Goal: Information Seeking & Learning: Learn about a topic

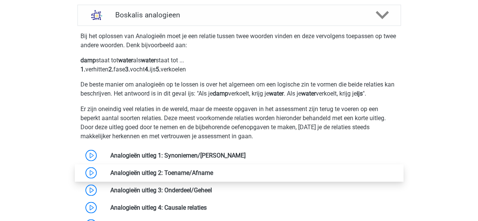
scroll to position [687, 0]
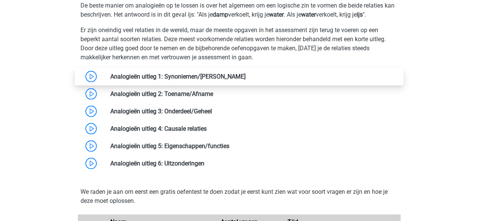
click at [246, 77] on link at bounding box center [246, 76] width 0 height 7
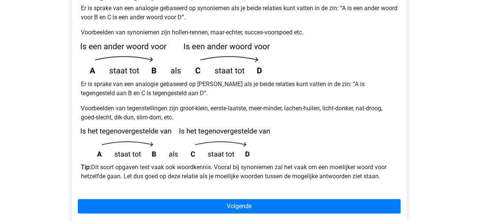
scroll to position [167, 0]
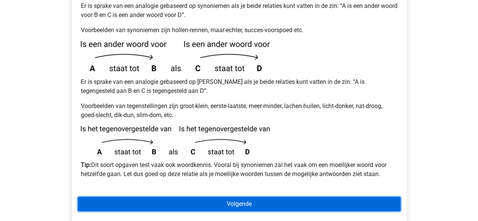
click at [320, 197] on link "Volgende" at bounding box center [239, 204] width 323 height 14
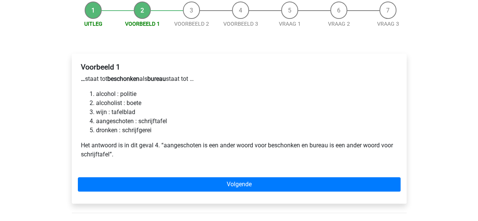
scroll to position [95, 0]
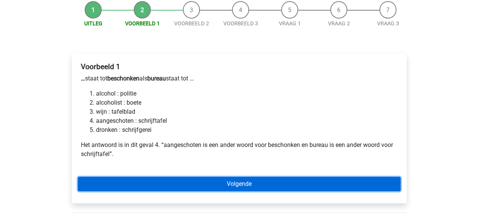
click at [267, 177] on link "Volgende" at bounding box center [239, 184] width 323 height 14
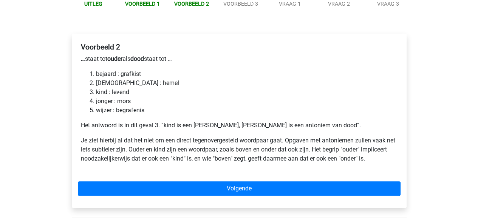
scroll to position [115, 0]
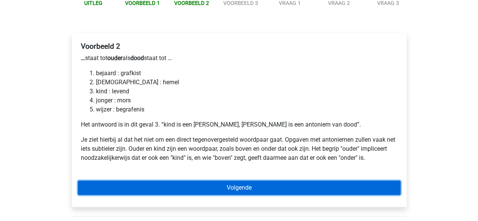
click at [272, 181] on link "Volgende" at bounding box center [239, 188] width 323 height 14
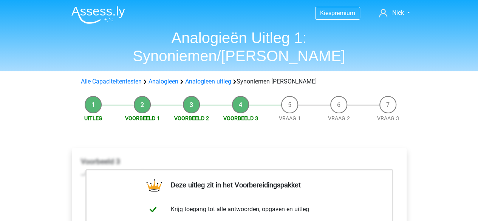
scroll to position [154, 0]
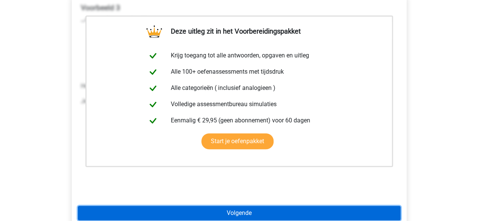
click at [244, 206] on link "Volgende" at bounding box center [239, 213] width 323 height 14
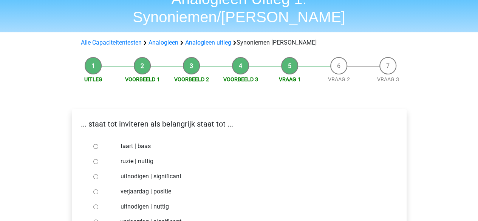
scroll to position [49, 0]
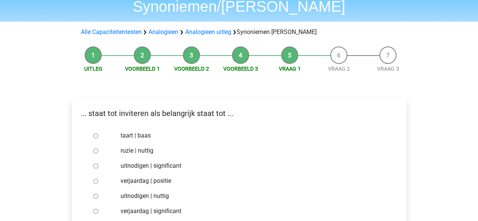
click at [95, 164] on input "uitnodigen | significant" at bounding box center [95, 166] width 5 height 5
radio input "true"
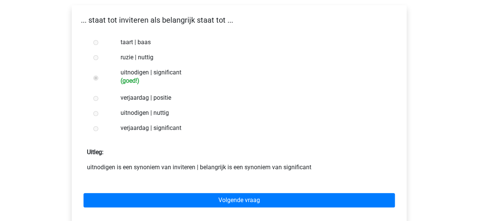
scroll to position [148, 0]
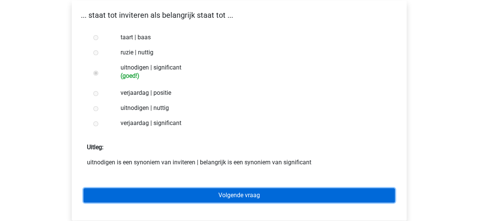
click at [273, 188] on link "Volgende vraag" at bounding box center [238, 195] width 311 height 14
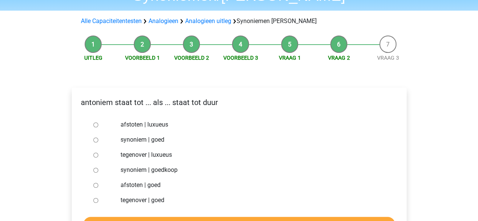
scroll to position [61, 0]
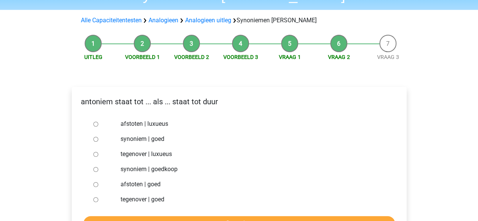
click at [96, 167] on input "synoniem | goedkoop" at bounding box center [95, 169] width 5 height 5
radio input "true"
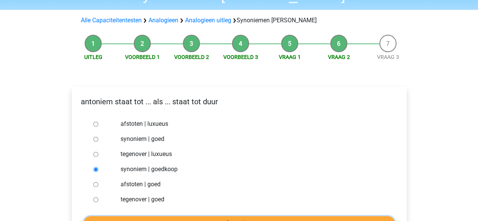
click at [178, 216] on input "Controleer" at bounding box center [238, 223] width 311 height 14
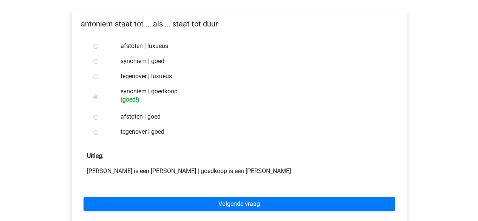
scroll to position [133, 0]
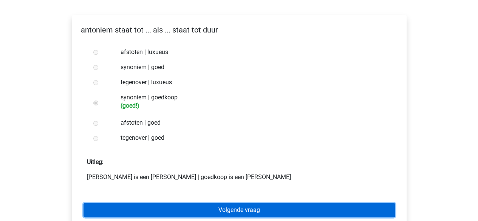
click at [306, 203] on link "Volgende vraag" at bounding box center [238, 210] width 311 height 14
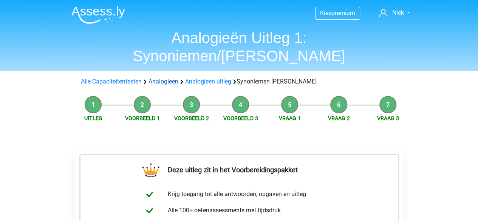
click at [168, 78] on link "Analogieen" at bounding box center [163, 81] width 30 height 7
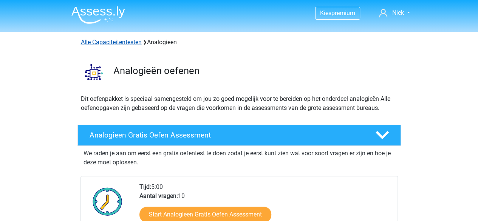
click at [130, 45] on link "Alle Capaciteitentesten" at bounding box center [111, 42] width 61 height 7
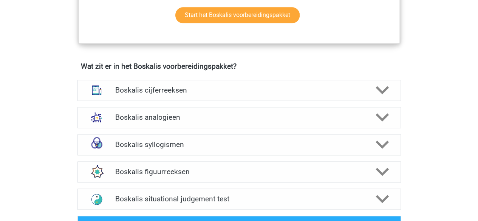
scroll to position [518, 0]
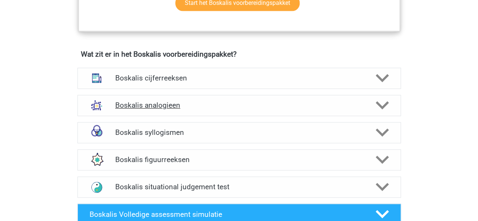
click at [385, 101] on icon at bounding box center [381, 105] width 13 height 13
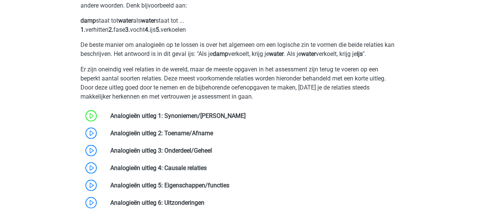
scroll to position [648, 0]
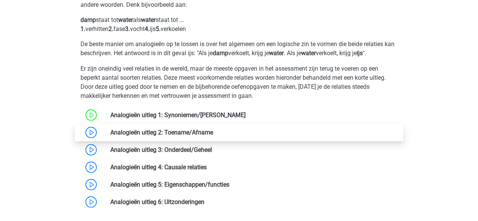
click at [213, 136] on link at bounding box center [213, 131] width 0 height 7
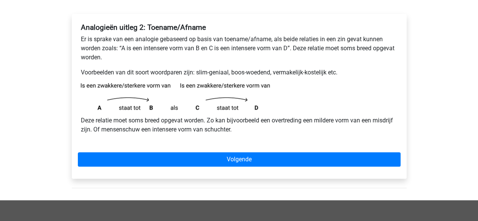
scroll to position [116, 0]
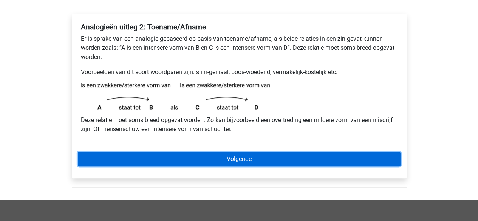
click at [273, 157] on link "Volgende" at bounding box center [239, 159] width 323 height 14
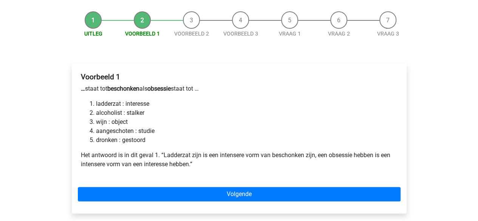
scroll to position [75, 0]
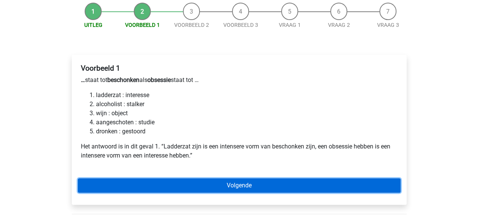
click at [261, 182] on link "Volgende" at bounding box center [239, 185] width 323 height 14
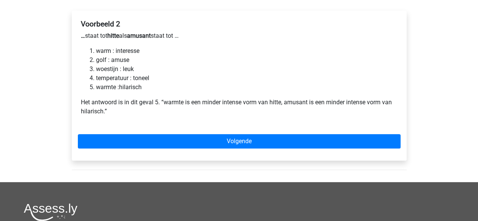
scroll to position [120, 0]
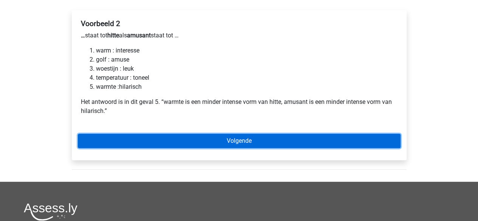
click at [324, 138] on link "Volgende" at bounding box center [239, 141] width 323 height 14
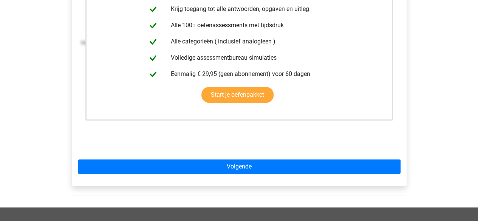
scroll to position [183, 0]
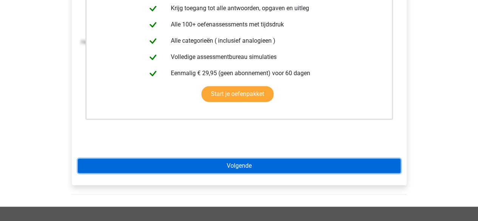
click at [269, 167] on link "Volgende" at bounding box center [239, 166] width 323 height 14
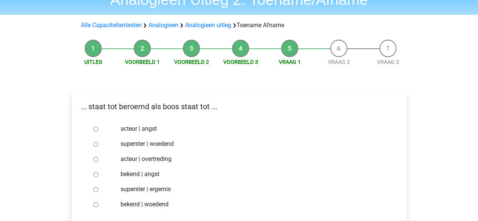
scroll to position [39, 0]
click at [96, 204] on input "bekend | woedend" at bounding box center [95, 204] width 5 height 5
radio input "true"
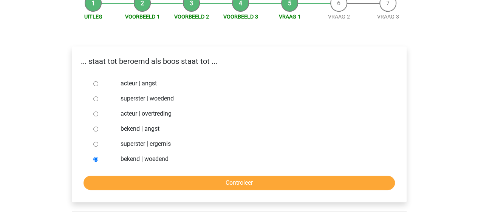
scroll to position [85, 0]
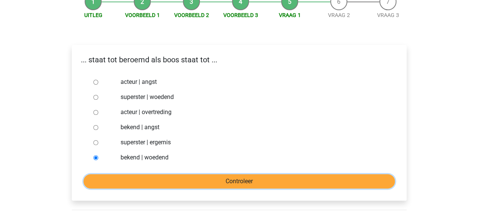
click at [270, 176] on input "Controleer" at bounding box center [238, 181] width 311 height 14
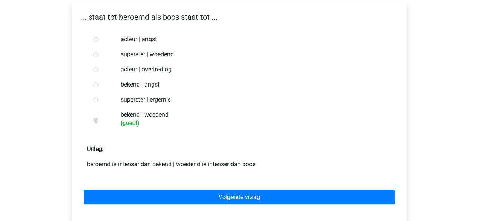
scroll to position [128, 0]
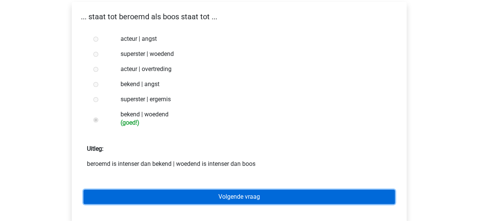
click at [263, 197] on link "Volgende vraag" at bounding box center [238, 197] width 311 height 14
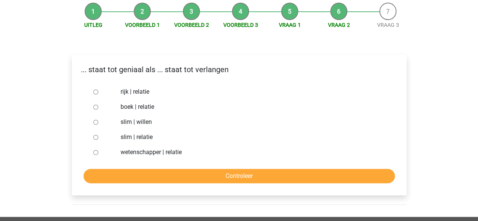
scroll to position [76, 0]
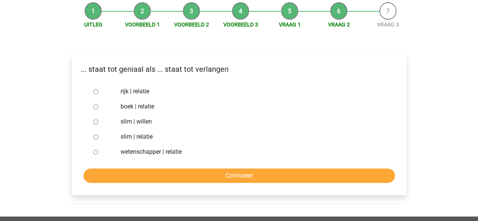
click at [97, 122] on input "slim | willen" at bounding box center [95, 121] width 5 height 5
radio input "true"
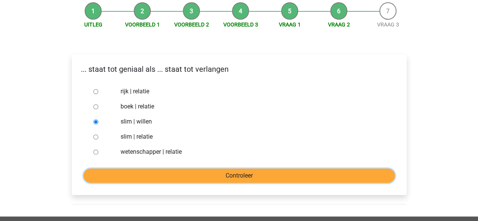
click at [196, 176] on input "Controleer" at bounding box center [238, 175] width 311 height 14
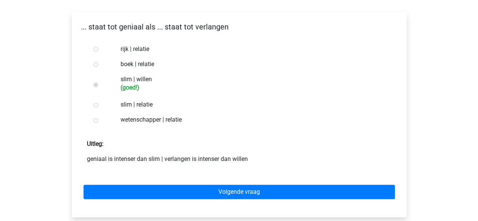
scroll to position [119, 0]
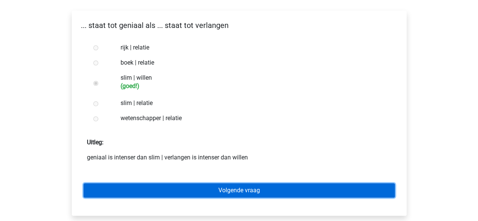
click at [250, 190] on link "Volgende vraag" at bounding box center [238, 190] width 311 height 14
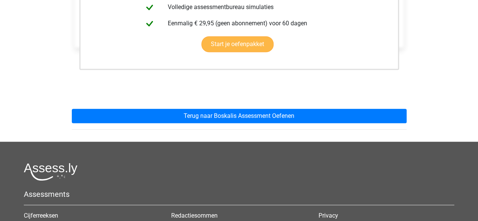
scroll to position [218, 0]
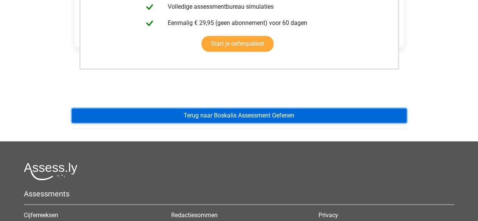
click at [252, 116] on link "Terug naar Boskalis Assessment Oefenen" at bounding box center [239, 115] width 335 height 14
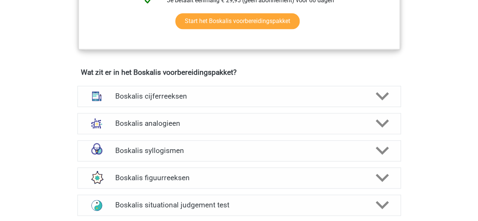
scroll to position [499, 0]
click at [379, 120] on icon at bounding box center [381, 123] width 13 height 13
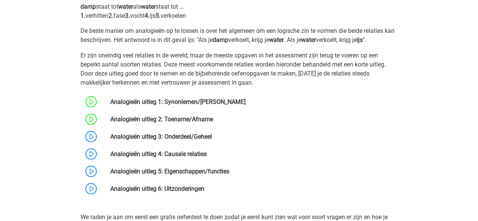
scroll to position [662, 0]
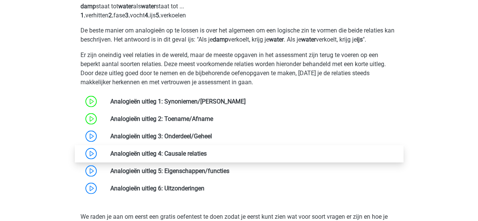
click at [207, 151] on link at bounding box center [207, 153] width 0 height 7
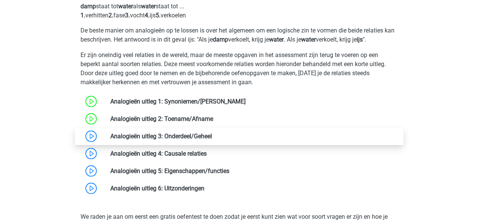
click at [212, 134] on link at bounding box center [212, 135] width 0 height 7
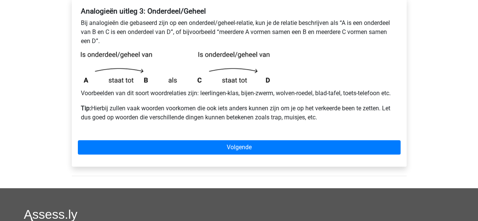
scroll to position [133, 0]
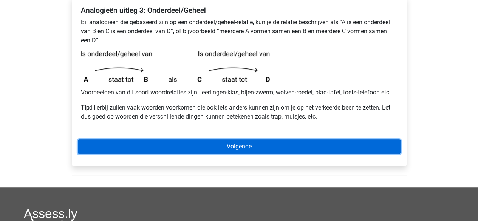
click at [328, 148] on link "Volgende" at bounding box center [239, 146] width 323 height 14
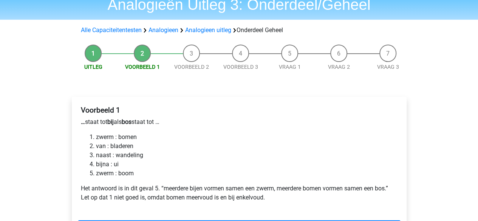
scroll to position [95, 0]
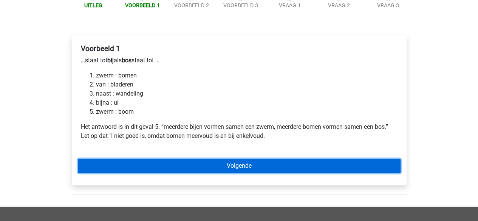
click at [247, 163] on link "Volgende" at bounding box center [239, 166] width 323 height 14
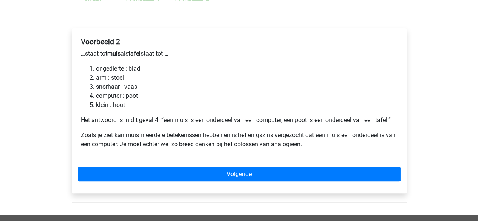
scroll to position [104, 0]
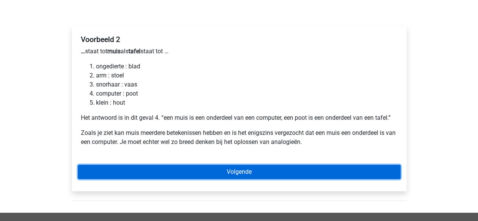
click at [299, 171] on link "Volgende" at bounding box center [239, 172] width 323 height 14
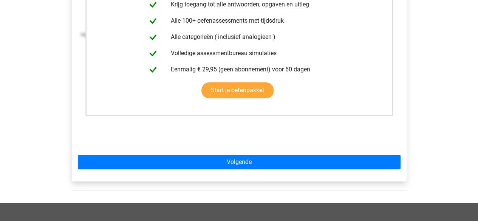
scroll to position [187, 0]
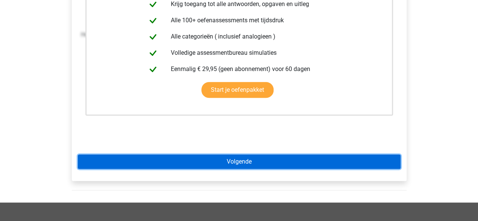
click at [269, 166] on link "Volgende" at bounding box center [239, 161] width 323 height 14
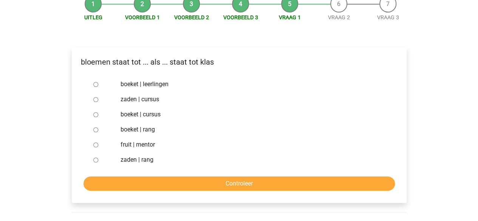
scroll to position [83, 0]
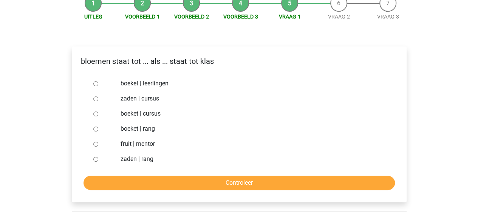
click at [95, 85] on input "boeket | leerlingen" at bounding box center [95, 83] width 5 height 5
radio input "true"
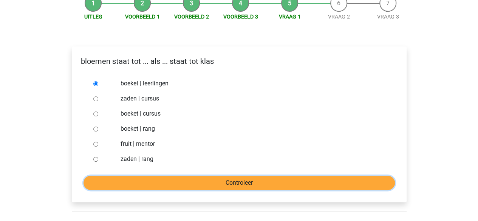
click at [224, 183] on input "Controleer" at bounding box center [238, 183] width 311 height 14
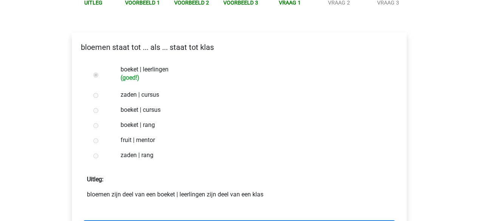
scroll to position [129, 0]
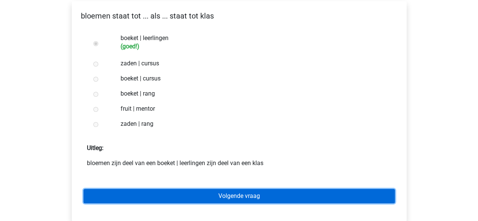
click at [246, 196] on link "Volgende vraag" at bounding box center [238, 196] width 311 height 14
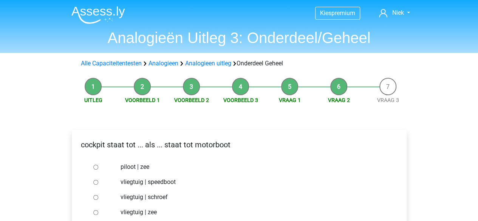
scroll to position [66, 0]
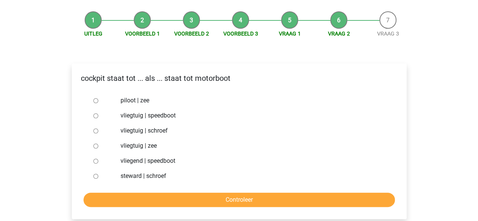
click at [94, 131] on input "vliegtuig | schroef" at bounding box center [95, 130] width 5 height 5
radio input "true"
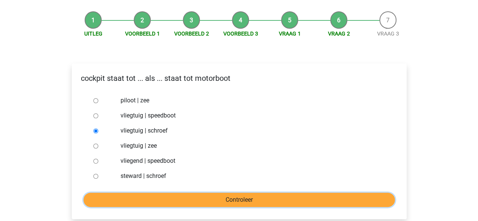
click at [219, 196] on input "Controleer" at bounding box center [238, 200] width 311 height 14
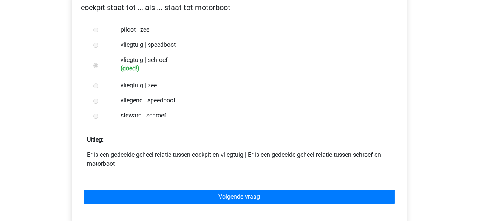
scroll to position [138, 0]
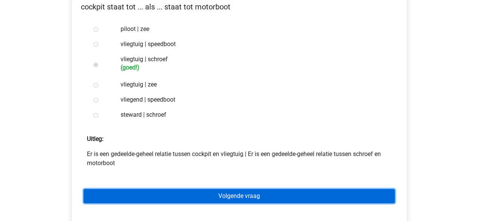
click at [311, 198] on link "Volgende vraag" at bounding box center [238, 196] width 311 height 14
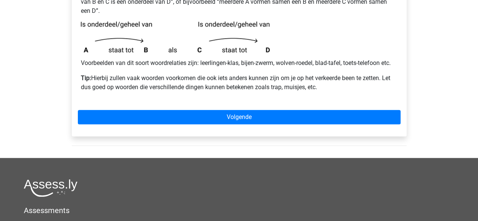
scroll to position [163, 0]
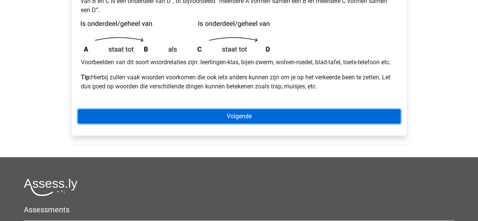
click at [231, 113] on link "Volgende" at bounding box center [239, 116] width 323 height 14
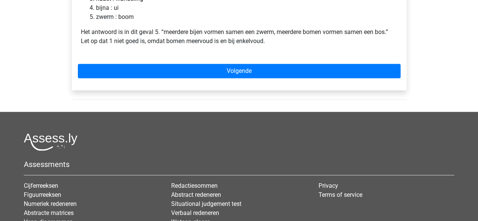
scroll to position [190, 0]
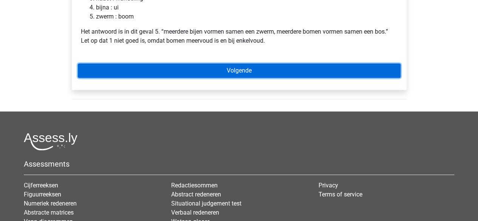
click at [264, 70] on link "Volgende" at bounding box center [239, 70] width 323 height 14
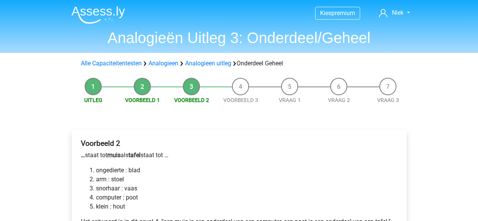
scroll to position [108, 0]
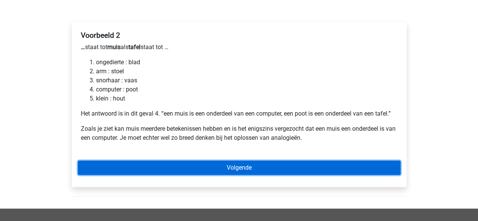
click at [282, 165] on link "Volgende" at bounding box center [239, 168] width 323 height 14
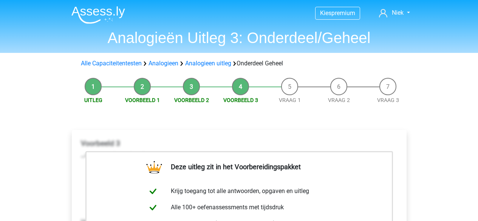
scroll to position [184, 0]
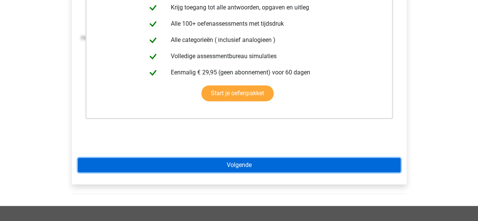
click at [269, 164] on link "Volgende" at bounding box center [239, 165] width 323 height 14
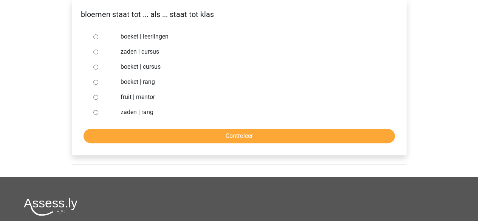
scroll to position [131, 0]
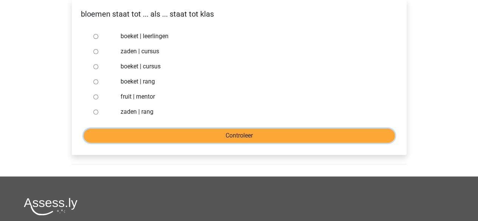
click at [249, 131] on input "Controleer" at bounding box center [238, 135] width 311 height 14
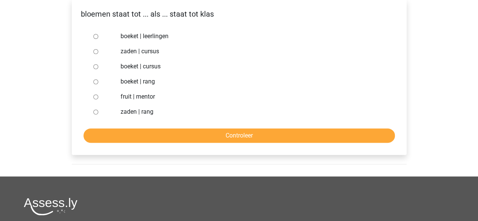
click at [96, 39] on input "boeket | leerlingen" at bounding box center [95, 36] width 5 height 5
radio input "true"
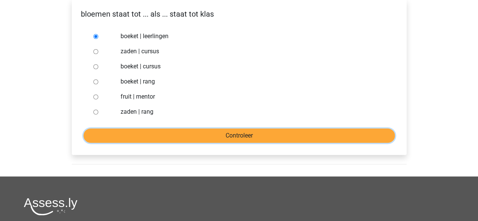
click at [236, 134] on input "Controleer" at bounding box center [238, 135] width 311 height 14
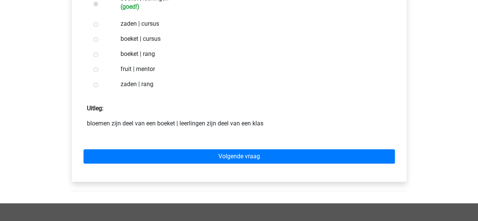
scroll to position [170, 0]
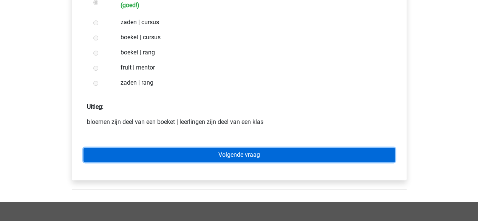
click at [230, 154] on link "Volgende vraag" at bounding box center [238, 155] width 311 height 14
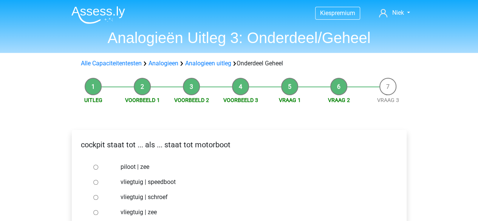
click at [96, 169] on input "piloot | zee" at bounding box center [95, 167] width 5 height 5
radio input "true"
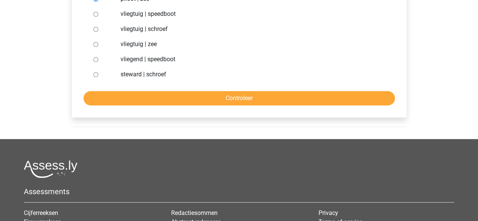
scroll to position [168, 0]
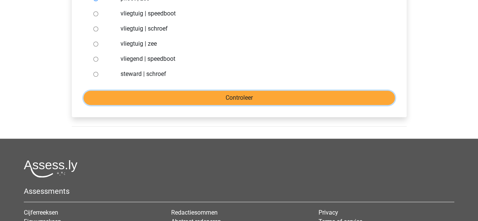
click at [251, 103] on input "Controleer" at bounding box center [238, 98] width 311 height 14
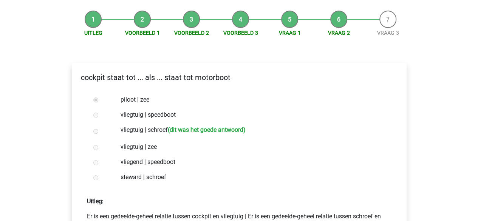
scroll to position [155, 0]
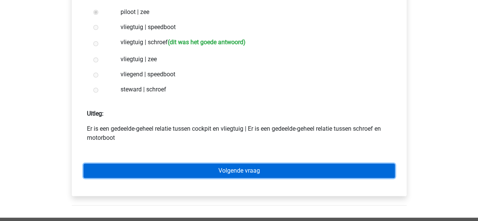
click at [196, 167] on link "Volgende vraag" at bounding box center [238, 171] width 311 height 14
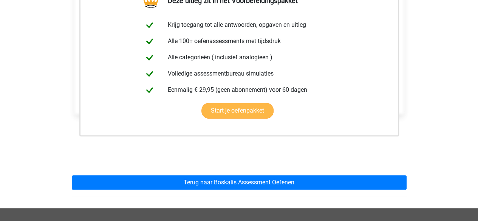
scroll to position [153, 0]
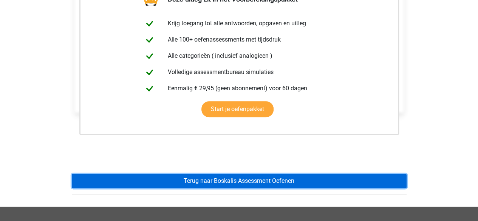
click at [236, 182] on link "Terug naar Boskalis Assessment Oefenen" at bounding box center [239, 181] width 335 height 14
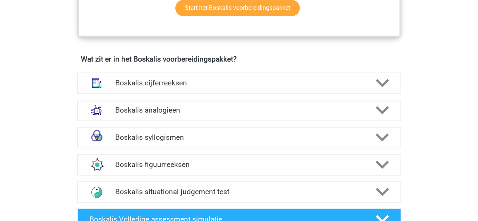
scroll to position [513, 0]
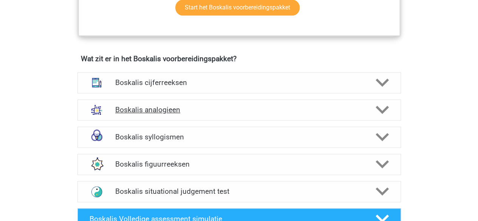
click at [388, 110] on icon at bounding box center [381, 109] width 13 height 13
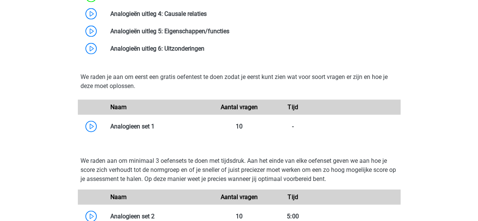
scroll to position [788, 0]
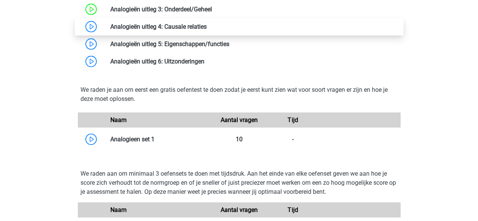
click at [207, 23] on link at bounding box center [207, 26] width 0 height 7
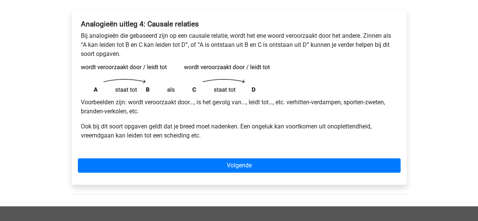
scroll to position [120, 0]
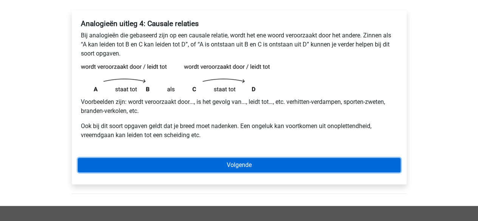
click at [270, 169] on link "Volgende" at bounding box center [239, 165] width 323 height 14
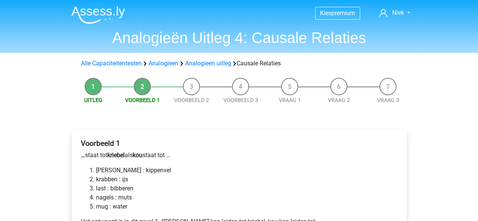
scroll to position [75, 0]
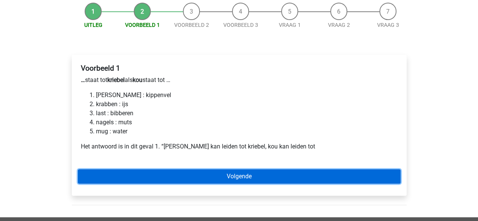
click at [269, 182] on link "Volgende" at bounding box center [239, 176] width 323 height 14
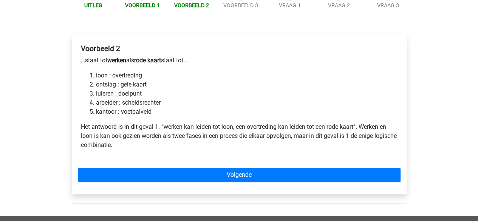
scroll to position [94, 0]
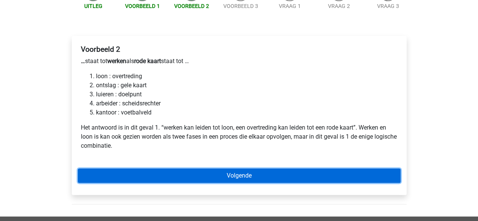
click at [327, 174] on link "Volgende" at bounding box center [239, 175] width 323 height 14
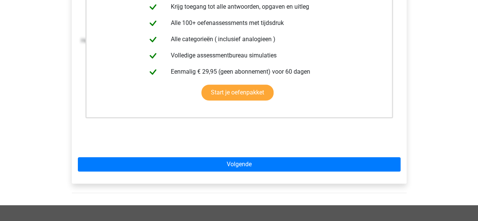
scroll to position [190, 0]
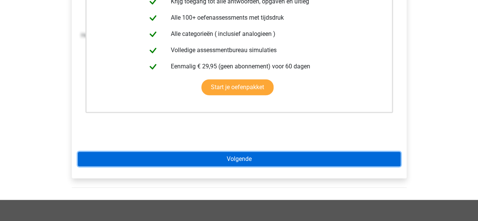
click at [250, 158] on link "Volgende" at bounding box center [239, 159] width 323 height 14
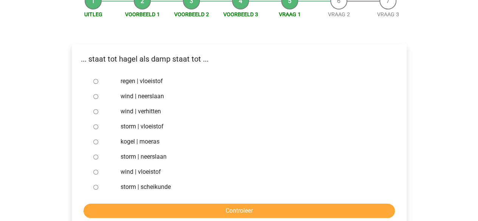
scroll to position [83, 0]
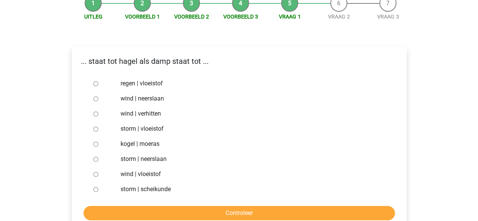
click at [96, 189] on input "storm | scheikunde" at bounding box center [95, 189] width 5 height 5
radio input "true"
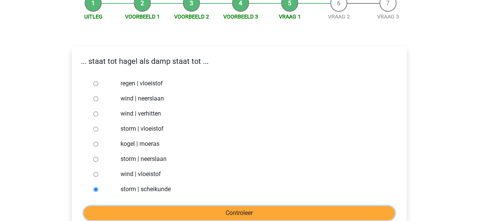
click at [139, 207] on input "Controleer" at bounding box center [238, 213] width 311 height 14
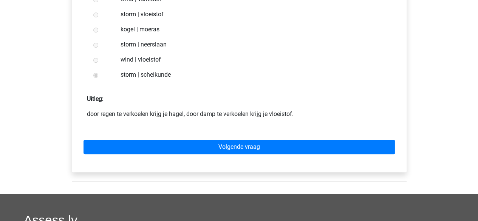
scroll to position [200, 0]
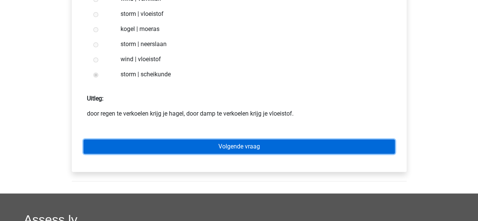
click at [270, 147] on link "Volgende vraag" at bounding box center [238, 146] width 311 height 14
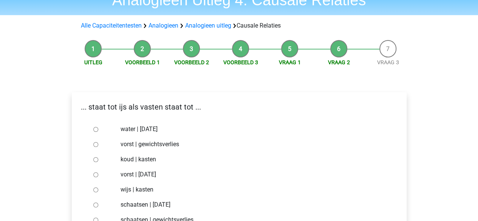
scroll to position [39, 0]
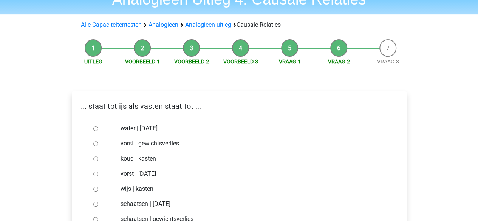
click at [95, 143] on input "vorst | gewichtsverlies" at bounding box center [95, 143] width 5 height 5
radio input "true"
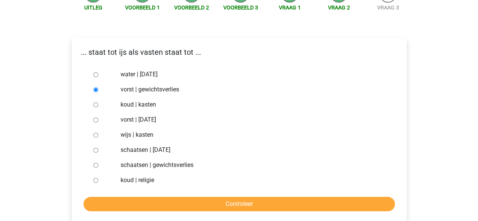
scroll to position [94, 0]
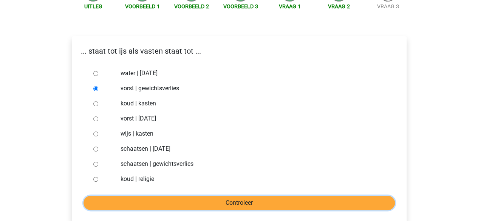
click at [175, 203] on input "Controleer" at bounding box center [238, 203] width 311 height 14
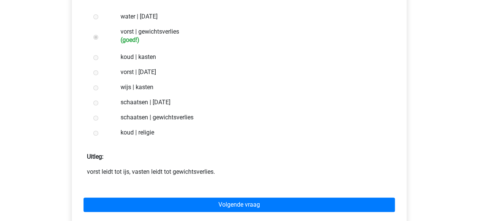
scroll to position [151, 0]
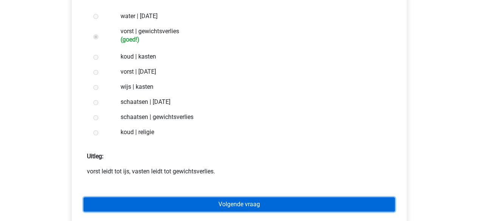
click at [192, 203] on link "Volgende vraag" at bounding box center [238, 204] width 311 height 14
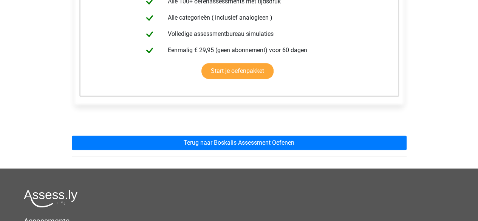
scroll to position [192, 0]
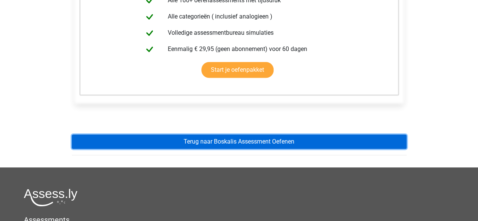
click at [243, 145] on link "Terug naar Boskalis Assessment Oefenen" at bounding box center [239, 141] width 335 height 14
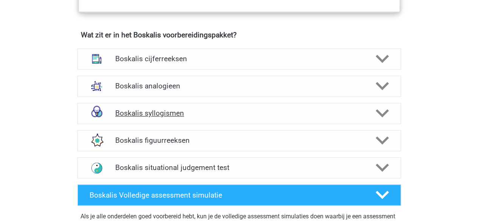
scroll to position [535, 0]
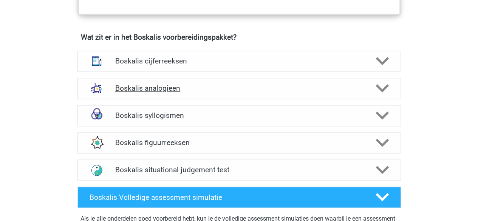
click at [384, 90] on icon at bounding box center [381, 88] width 13 height 13
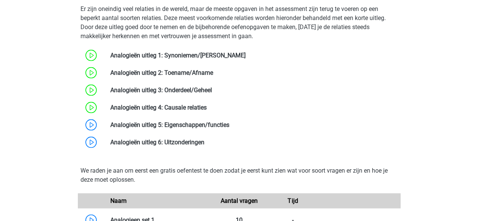
scroll to position [708, 0]
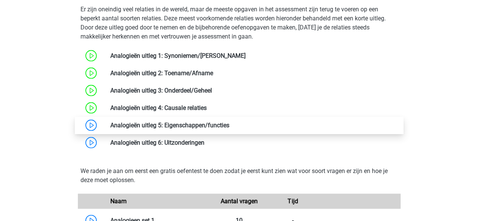
click at [229, 124] on link at bounding box center [229, 124] width 0 height 7
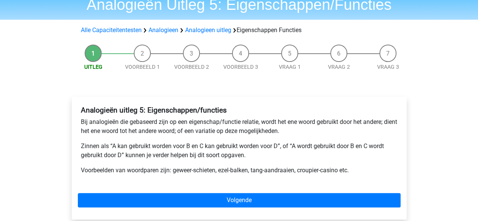
scroll to position [39, 0]
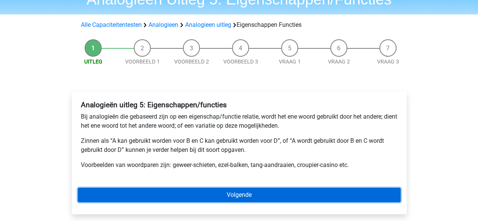
click at [293, 197] on link "Volgende" at bounding box center [239, 195] width 323 height 14
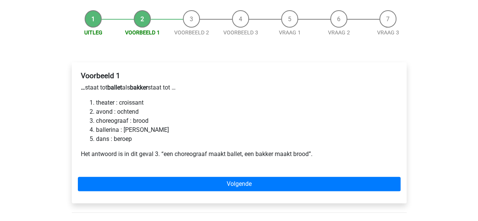
scroll to position [68, 0]
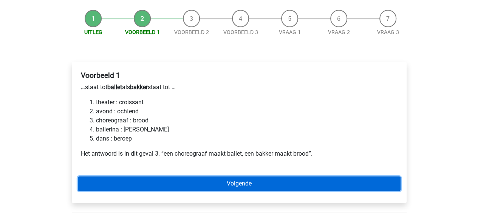
click at [306, 183] on link "Volgende" at bounding box center [239, 183] width 323 height 14
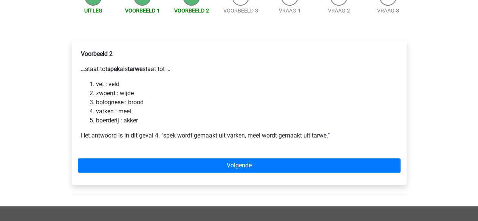
scroll to position [90, 0]
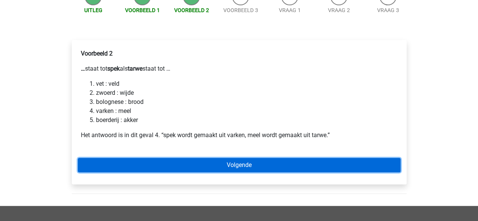
click at [279, 164] on link "Volgende" at bounding box center [239, 165] width 323 height 14
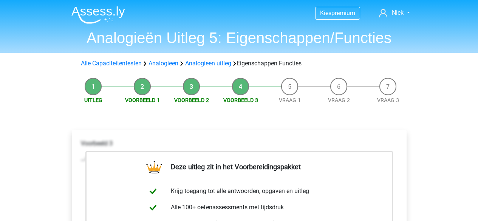
scroll to position [158, 0]
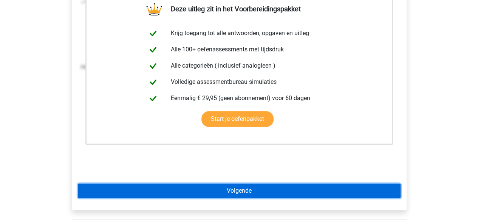
click at [250, 193] on link "Volgende" at bounding box center [239, 191] width 323 height 14
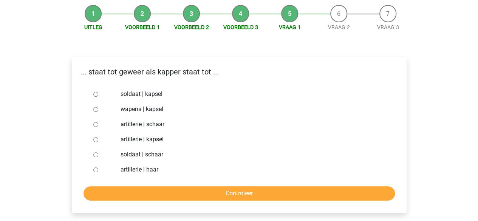
scroll to position [83, 0]
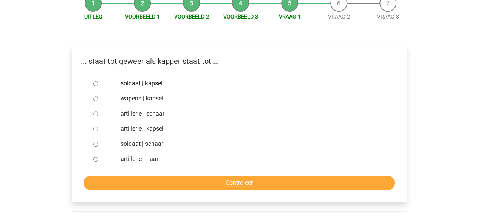
click at [94, 144] on input "soldaat | schaar" at bounding box center [95, 144] width 5 height 5
radio input "true"
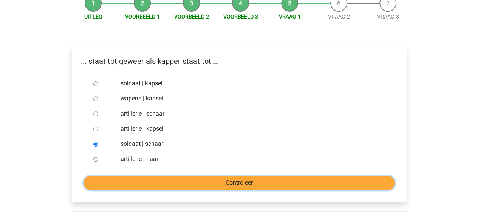
click at [199, 186] on input "Controleer" at bounding box center [238, 183] width 311 height 14
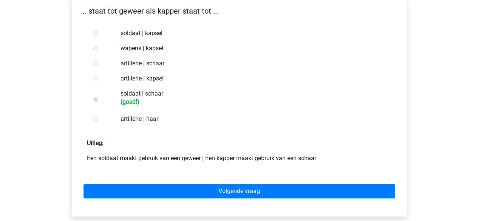
scroll to position [134, 0]
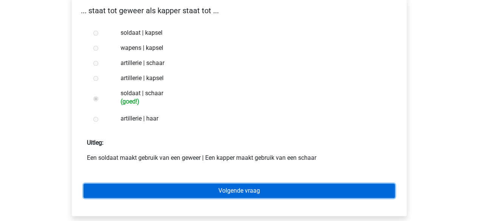
click at [242, 190] on link "Volgende vraag" at bounding box center [238, 191] width 311 height 14
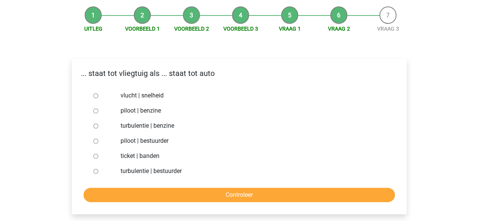
scroll to position [72, 0]
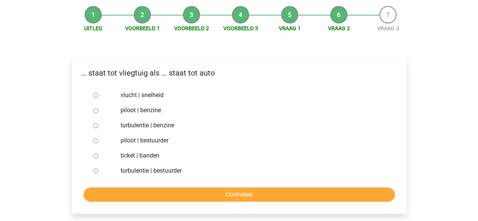
click at [94, 142] on input "piloot | bestuurder" at bounding box center [95, 140] width 5 height 5
radio input "true"
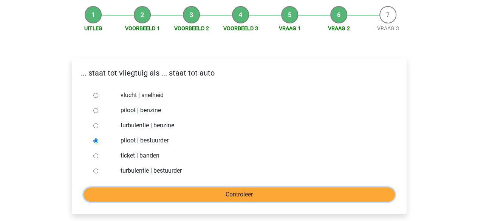
click at [260, 195] on input "Controleer" at bounding box center [238, 194] width 311 height 14
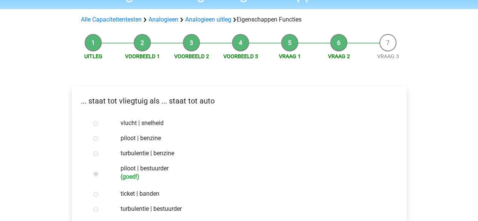
scroll to position [140, 0]
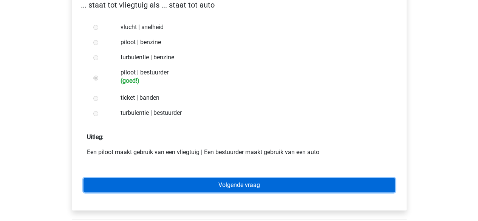
click at [256, 191] on link "Volgende vraag" at bounding box center [238, 185] width 311 height 14
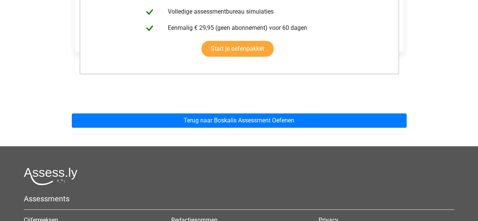
scroll to position [216, 0]
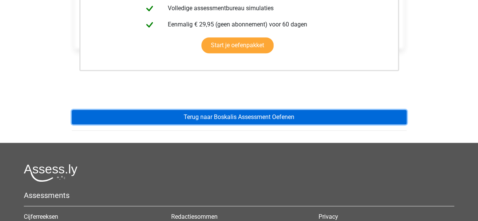
click at [258, 116] on link "Terug naar Boskalis Assessment Oefenen" at bounding box center [239, 117] width 335 height 14
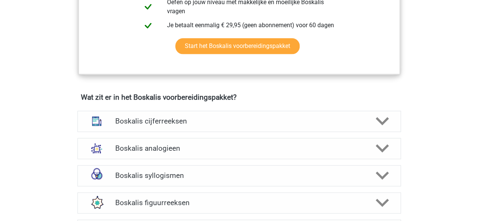
scroll to position [475, 0]
click at [383, 150] on icon at bounding box center [381, 147] width 13 height 13
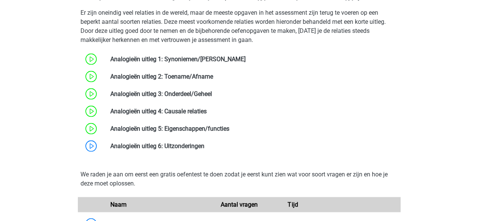
scroll to position [704, 0]
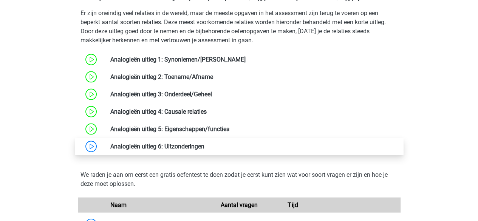
click at [204, 145] on link at bounding box center [204, 145] width 0 height 7
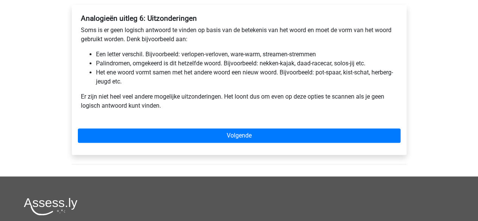
scroll to position [125, 0]
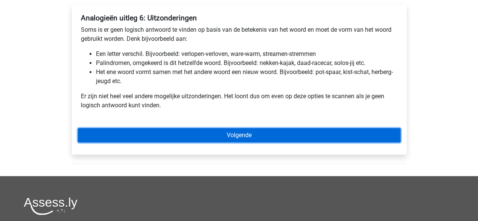
click at [262, 132] on link "Volgende" at bounding box center [239, 135] width 323 height 14
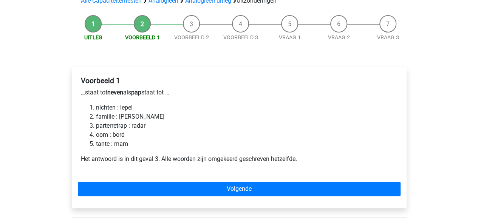
scroll to position [64, 0]
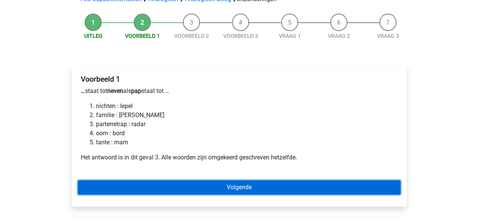
click at [289, 193] on link "Volgende" at bounding box center [239, 187] width 323 height 14
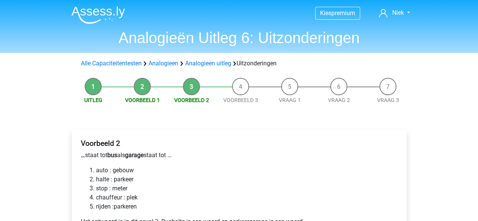
scroll to position [73, 0]
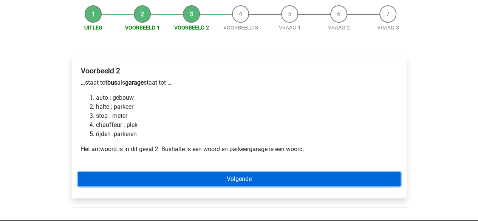
click at [266, 180] on link "Volgende" at bounding box center [239, 179] width 323 height 14
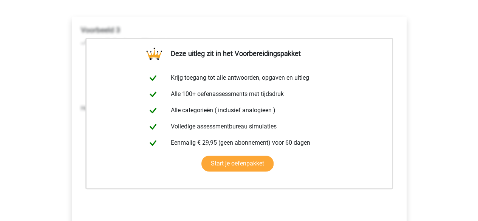
scroll to position [139, 0]
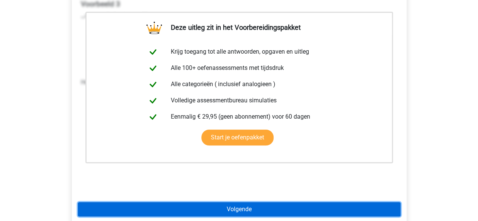
click at [241, 207] on link "Volgende" at bounding box center [239, 209] width 323 height 14
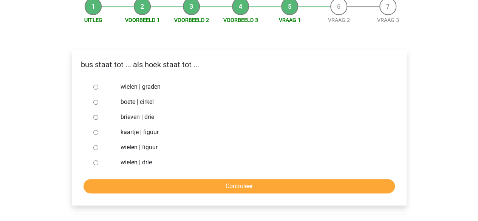
scroll to position [83, 0]
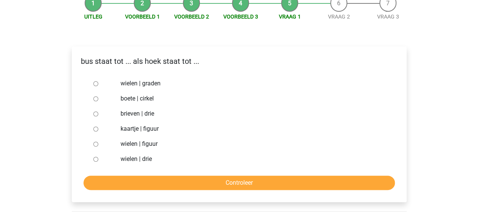
click at [96, 113] on input "brieven | drie" at bounding box center [95, 113] width 5 height 5
radio input "true"
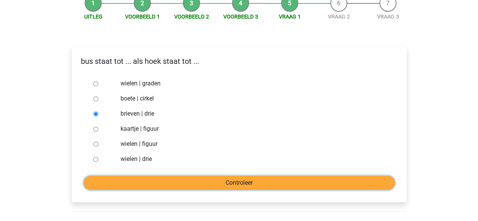
click at [208, 180] on input "Controleer" at bounding box center [238, 183] width 311 height 14
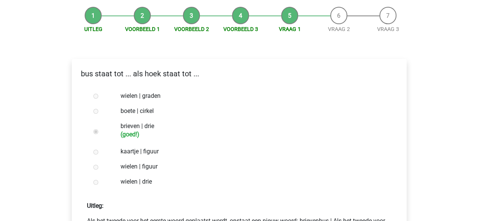
scroll to position [145, 0]
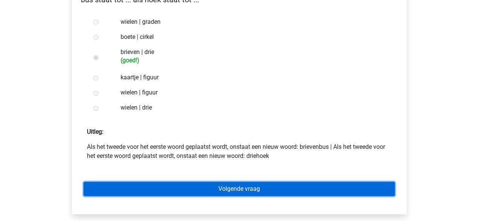
click at [272, 187] on link "Volgende vraag" at bounding box center [238, 189] width 311 height 14
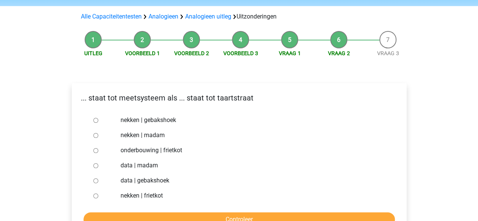
scroll to position [48, 0]
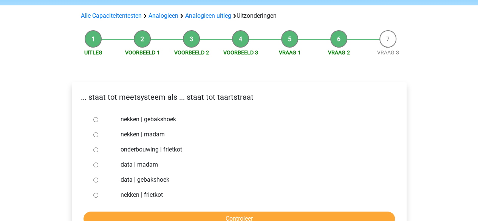
click at [94, 133] on input "nekken | madam" at bounding box center [95, 134] width 5 height 5
radio input "true"
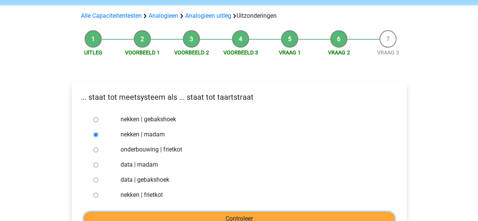
click at [249, 216] on input "Controleer" at bounding box center [238, 219] width 311 height 14
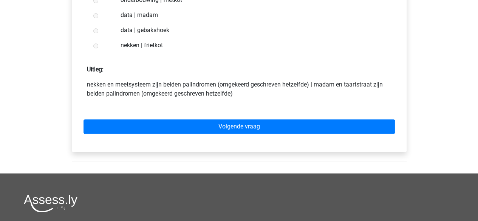
scroll to position [218, 0]
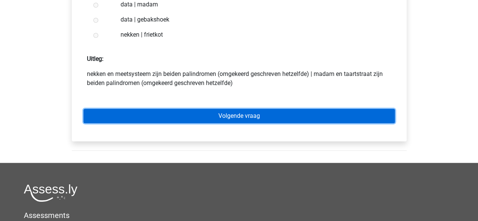
click at [219, 113] on link "Volgende vraag" at bounding box center [238, 116] width 311 height 14
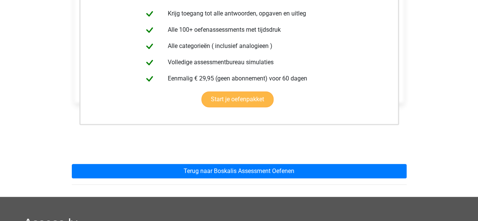
scroll to position [165, 0]
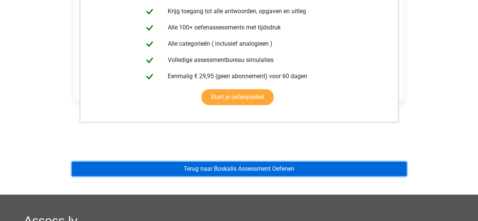
click at [268, 171] on link "Terug naar Boskalis Assessment Oefenen" at bounding box center [239, 169] width 335 height 14
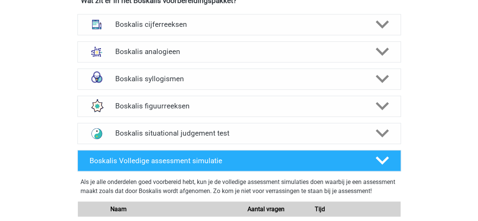
scroll to position [584, 0]
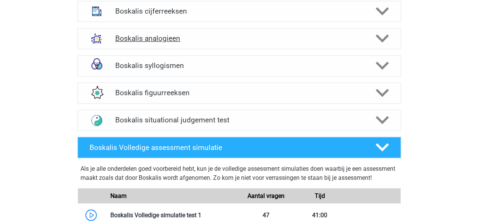
click at [377, 38] on icon at bounding box center [381, 38] width 13 height 13
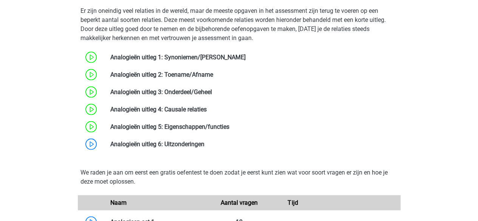
scroll to position [708, 0]
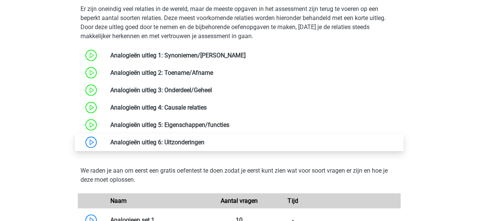
click at [204, 140] on link at bounding box center [204, 141] width 0 height 7
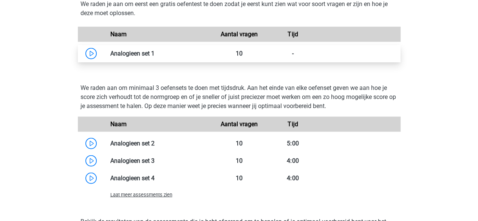
scroll to position [874, 0]
click at [154, 57] on link at bounding box center [154, 53] width 0 height 7
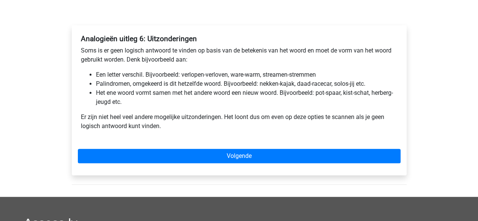
scroll to position [106, 0]
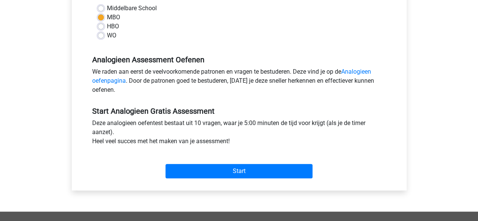
scroll to position [186, 0]
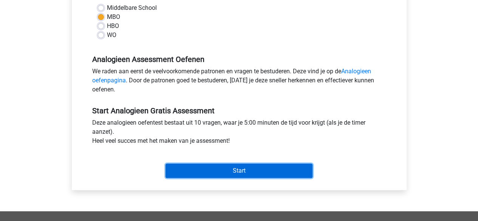
click at [251, 165] on input "Start" at bounding box center [238, 171] width 147 height 14
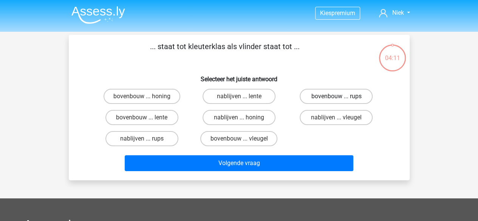
click at [350, 96] on label "bovenbouw ... rups" at bounding box center [336, 96] width 73 height 15
click at [341, 96] on input "bovenbouw ... rups" at bounding box center [338, 98] width 5 height 5
radio input "true"
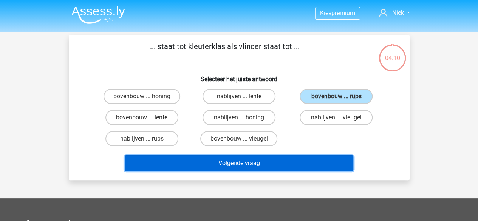
click at [278, 160] on button "Volgende vraag" at bounding box center [239, 163] width 229 height 16
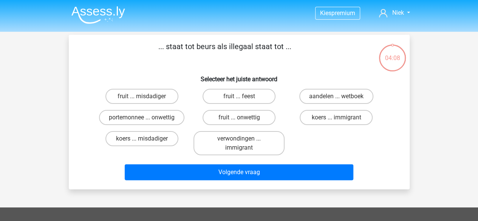
scroll to position [35, 0]
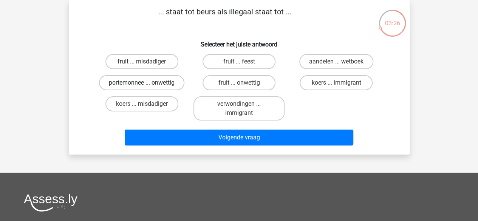
click at [140, 80] on label "portemonnee ... onwettig" at bounding box center [141, 82] width 85 height 15
click at [142, 83] on input "portemonnee ... onwettig" at bounding box center [144, 85] width 5 height 5
radio input "true"
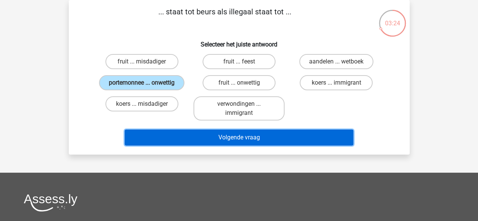
click at [243, 142] on button "Volgende vraag" at bounding box center [239, 138] width 229 height 16
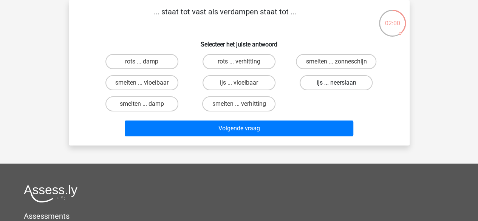
click at [333, 83] on label "ijs ... neerslaan" at bounding box center [336, 82] width 73 height 15
click at [336, 83] on input "ijs ... neerslaan" at bounding box center [338, 85] width 5 height 5
radio input "true"
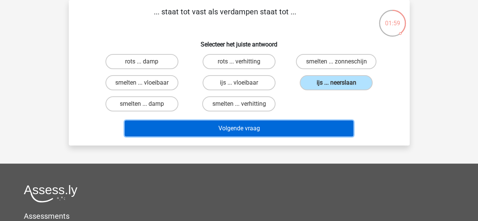
click at [289, 125] on button "Volgende vraag" at bounding box center [239, 128] width 229 height 16
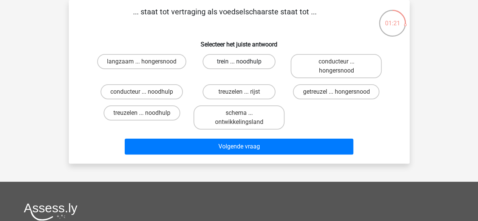
click at [239, 60] on label "trein ... noodhulp" at bounding box center [238, 61] width 73 height 15
click at [239, 62] on input "trein ... noodhulp" at bounding box center [241, 64] width 5 height 5
radio input "true"
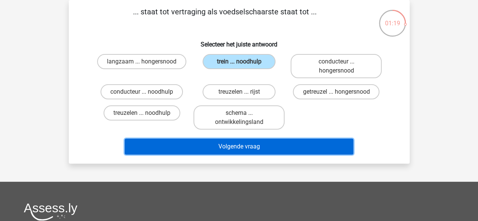
click at [284, 149] on button "Volgende vraag" at bounding box center [239, 147] width 229 height 16
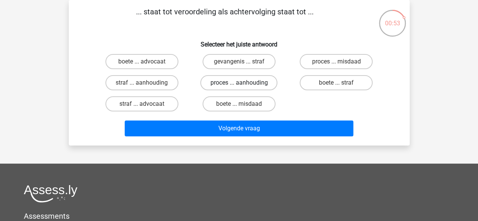
click at [241, 80] on label "proces ... aanhouding" at bounding box center [238, 82] width 77 height 15
click at [241, 83] on input "proces ... aanhouding" at bounding box center [241, 85] width 5 height 5
radio input "true"
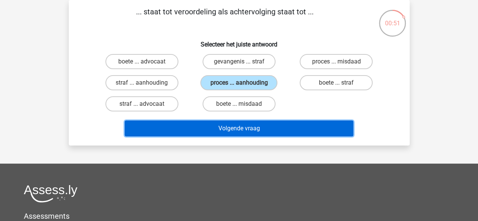
click at [264, 125] on button "Volgende vraag" at bounding box center [239, 128] width 229 height 16
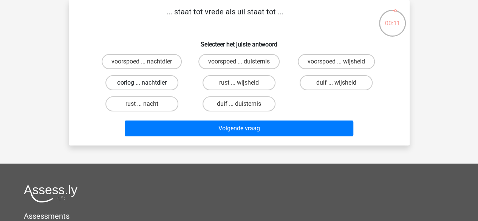
click at [137, 79] on label "oorlog ... nachtdier" at bounding box center [141, 82] width 73 height 15
click at [142, 83] on input "oorlog ... nachtdier" at bounding box center [144, 85] width 5 height 5
radio input "true"
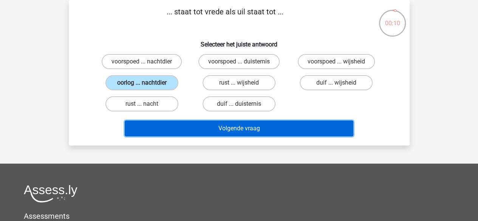
click at [251, 127] on button "Volgende vraag" at bounding box center [239, 128] width 229 height 16
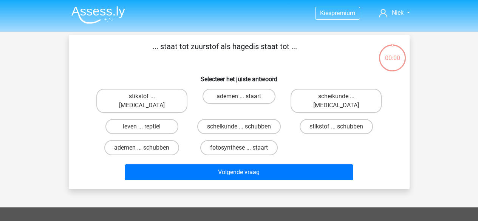
scroll to position [35, 0]
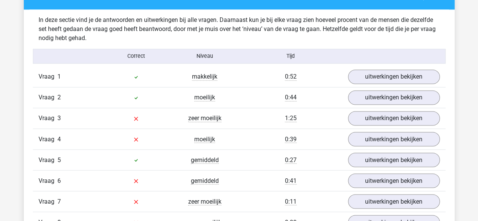
scroll to position [587, 0]
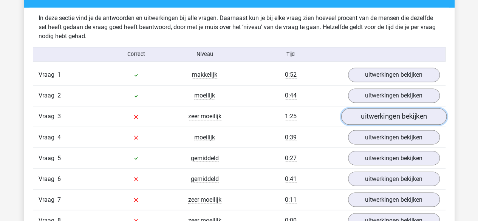
click at [405, 113] on link "uitwerkingen bekijken" at bounding box center [393, 116] width 105 height 17
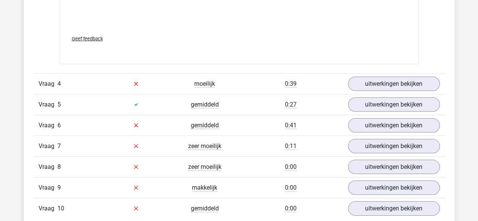
scroll to position [1041, 0]
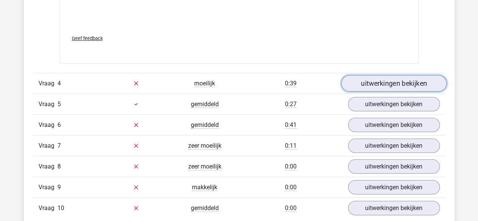
click at [397, 79] on link "uitwerkingen bekijken" at bounding box center [393, 83] width 105 height 17
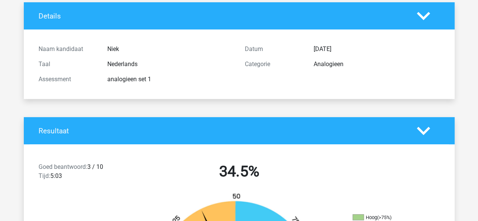
scroll to position [0, 0]
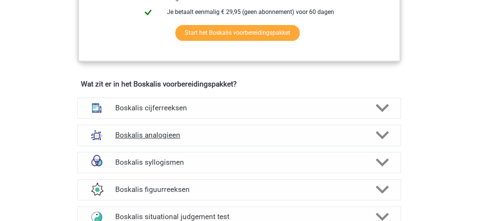
scroll to position [488, 0]
click at [384, 136] on icon at bounding box center [381, 134] width 13 height 13
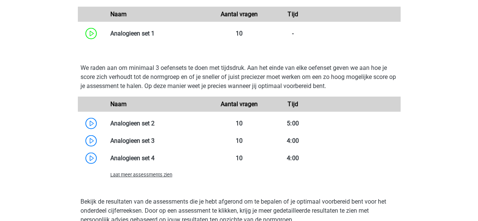
scroll to position [895, 0]
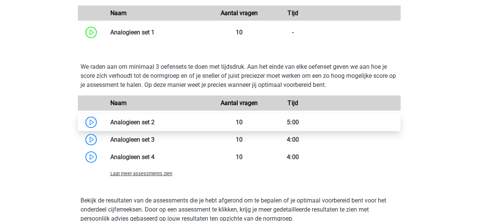
click at [154, 123] on link at bounding box center [154, 122] width 0 height 7
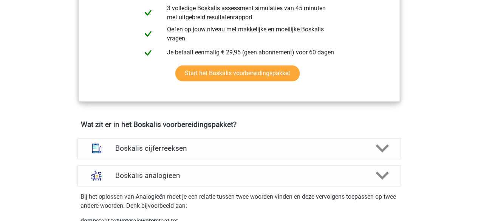
scroll to position [444, 0]
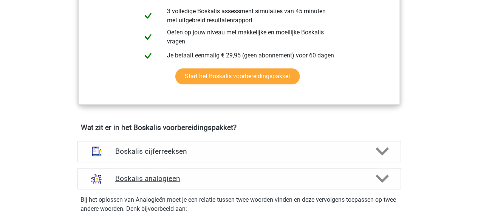
click at [380, 175] on icon at bounding box center [381, 178] width 13 height 13
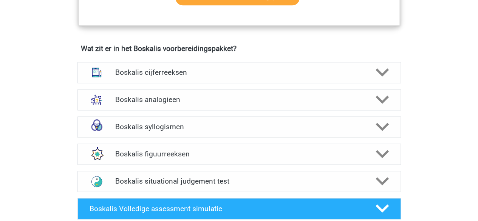
scroll to position [524, 0]
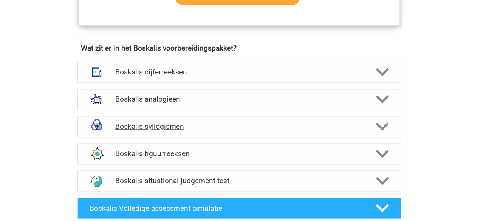
click at [381, 127] on polygon at bounding box center [381, 126] width 13 height 8
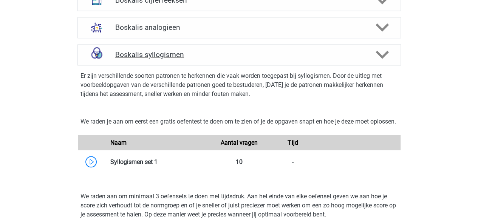
scroll to position [600, 0]
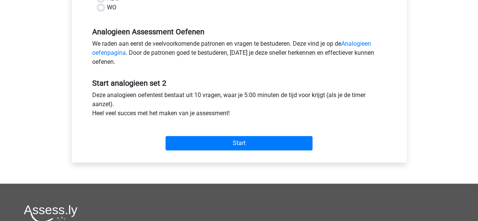
scroll to position [214, 0]
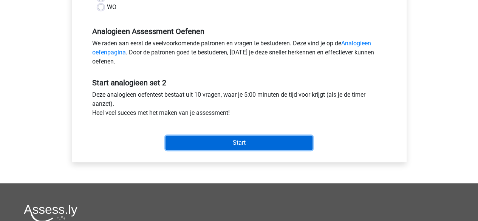
click at [246, 142] on input "Start" at bounding box center [238, 143] width 147 height 14
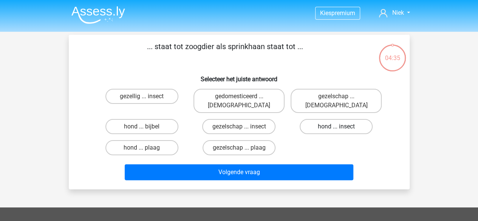
click at [350, 119] on label "hond ... insect" at bounding box center [336, 126] width 73 height 15
click at [341, 127] on input "hond ... insect" at bounding box center [338, 129] width 5 height 5
radio input "true"
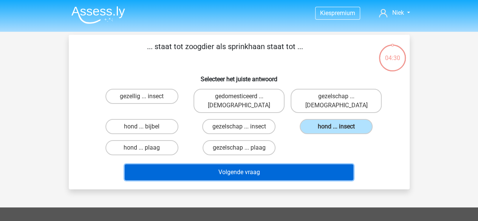
click at [267, 164] on button "Volgende vraag" at bounding box center [239, 172] width 229 height 16
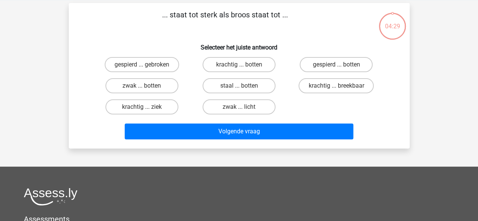
scroll to position [35, 0]
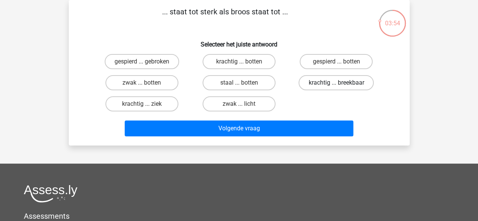
click at [352, 84] on label "krachtig ... breekbaar" at bounding box center [335, 82] width 75 height 15
click at [341, 84] on input "krachtig ... breekbaar" at bounding box center [338, 85] width 5 height 5
radio input "true"
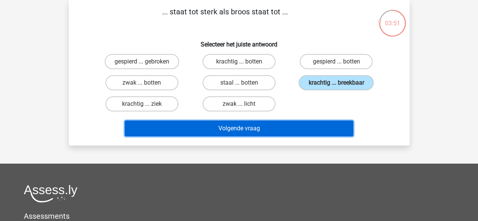
click at [286, 136] on button "Volgende vraag" at bounding box center [239, 128] width 229 height 16
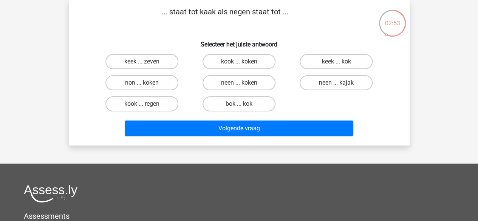
click at [331, 85] on label "neen ... kajak" at bounding box center [336, 82] width 73 height 15
click at [336, 85] on input "neen ... kajak" at bounding box center [338, 85] width 5 height 5
radio input "true"
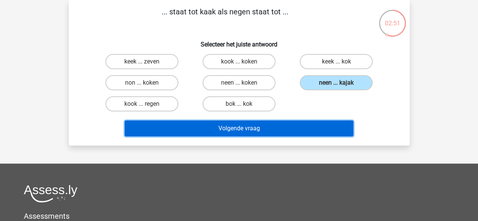
click at [271, 129] on button "Volgende vraag" at bounding box center [239, 128] width 229 height 16
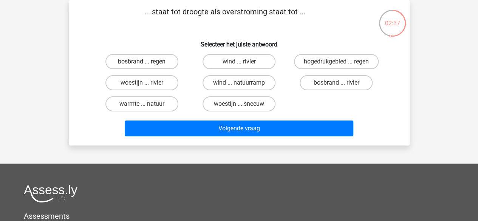
click at [150, 63] on label "bosbrand ... regen" at bounding box center [141, 61] width 73 height 15
click at [147, 63] on input "bosbrand ... regen" at bounding box center [144, 64] width 5 height 5
radio input "true"
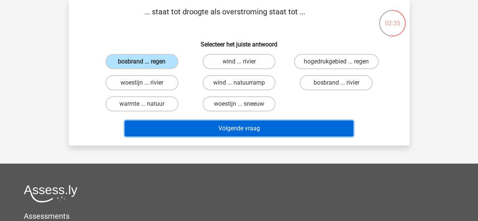
click at [251, 130] on button "Volgende vraag" at bounding box center [239, 128] width 229 height 16
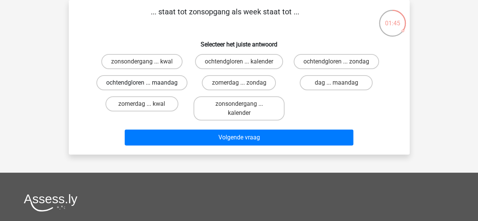
click at [155, 87] on label "ochtendgloren ... maandag" at bounding box center [141, 82] width 91 height 15
click at [147, 87] on input "ochtendgloren ... maandag" at bounding box center [144, 85] width 5 height 5
radio input "true"
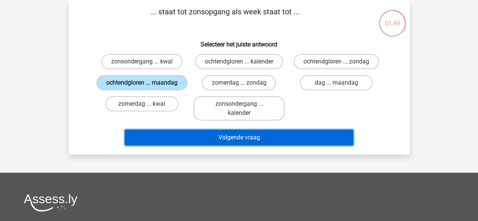
click at [234, 145] on button "Volgende vraag" at bounding box center [239, 138] width 229 height 16
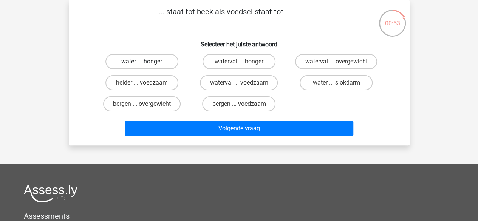
click at [146, 61] on label "water ... honger" at bounding box center [141, 61] width 73 height 15
click at [146, 62] on input "water ... honger" at bounding box center [144, 64] width 5 height 5
radio input "true"
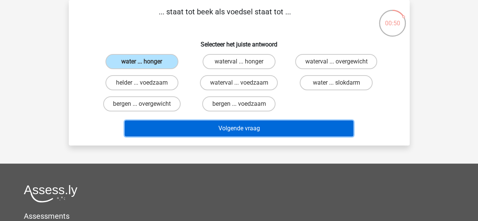
click at [268, 131] on button "Volgende vraag" at bounding box center [239, 128] width 229 height 16
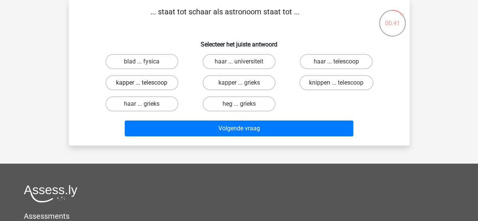
click at [154, 79] on label "kapper ... telescoop" at bounding box center [141, 82] width 73 height 15
click at [147, 83] on input "kapper ... telescoop" at bounding box center [144, 85] width 5 height 5
radio input "true"
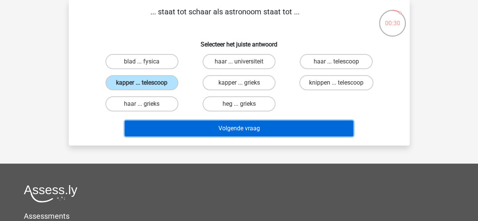
click at [290, 131] on button "Volgende vraag" at bounding box center [239, 128] width 229 height 16
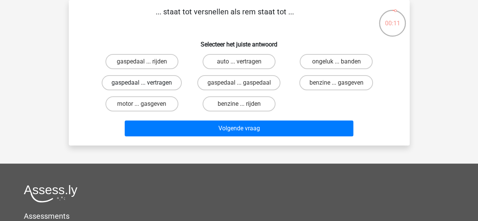
click at [145, 80] on label "gaspedaal ... vertragen" at bounding box center [142, 82] width 80 height 15
click at [145, 83] on input "gaspedaal ... vertragen" at bounding box center [144, 85] width 5 height 5
radio input "true"
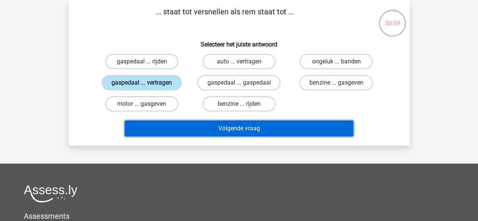
click at [219, 133] on button "Volgende vraag" at bounding box center [239, 128] width 229 height 16
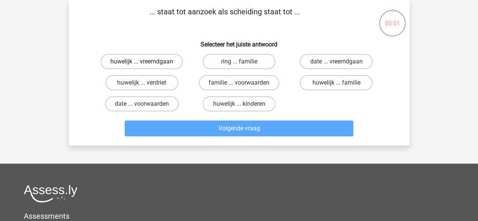
click at [147, 63] on label "huwelijk ... vreemdgaan" at bounding box center [141, 61] width 82 height 15
click at [147, 63] on input "huwelijk ... vreemdgaan" at bounding box center [144, 64] width 5 height 5
radio input "true"
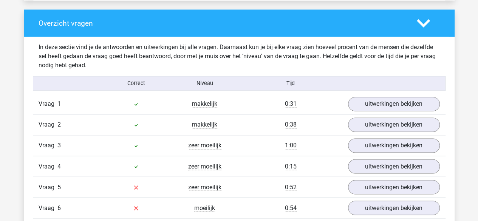
scroll to position [559, 0]
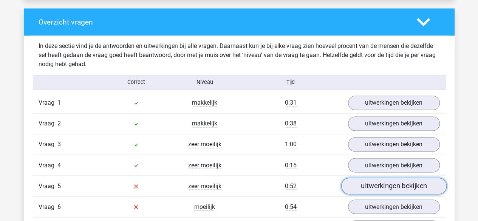
click at [395, 188] on link "uitwerkingen bekijken" at bounding box center [393, 186] width 105 height 17
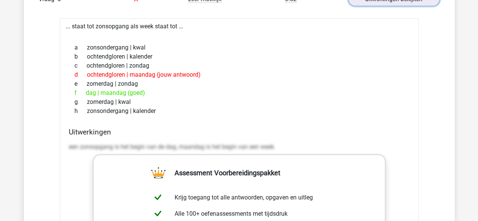
scroll to position [644, 0]
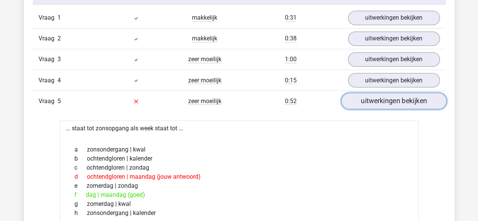
click at [418, 99] on link "uitwerkingen bekijken" at bounding box center [393, 101] width 105 height 17
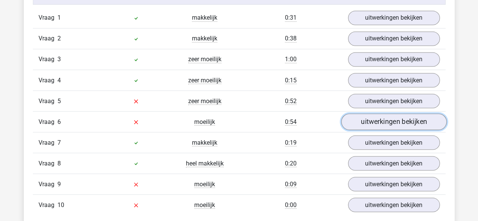
click at [396, 122] on link "uitwerkingen bekijken" at bounding box center [393, 122] width 105 height 17
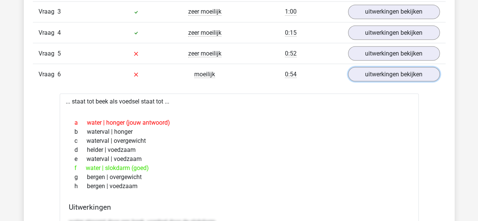
scroll to position [686, 0]
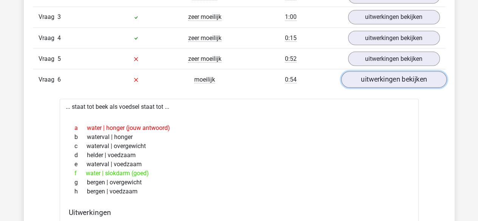
click at [374, 77] on link "uitwerkingen bekijken" at bounding box center [393, 79] width 105 height 17
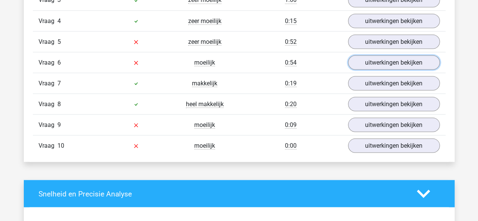
scroll to position [713, 0]
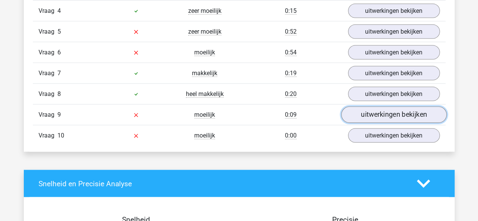
click at [387, 114] on link "uitwerkingen bekijken" at bounding box center [393, 115] width 105 height 17
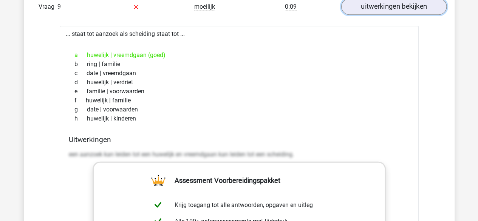
scroll to position [821, 0]
click at [413, 7] on link "uitwerkingen bekijken" at bounding box center [393, 6] width 105 height 17
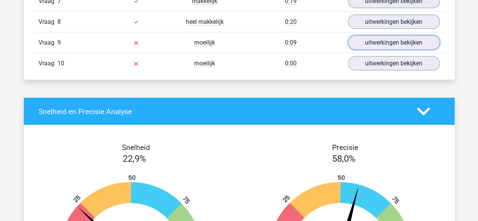
scroll to position [784, 0]
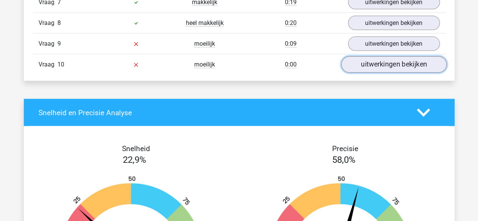
click at [370, 61] on link "uitwerkingen bekijken" at bounding box center [393, 65] width 105 height 17
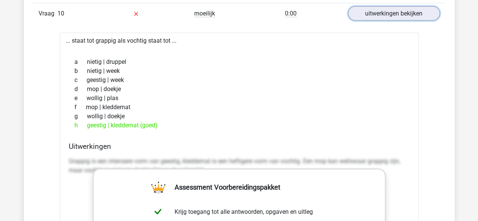
scroll to position [836, 0]
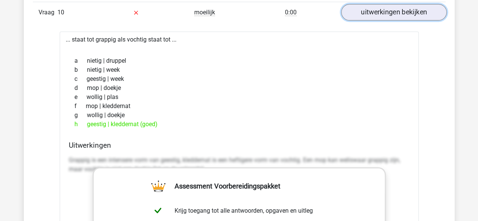
click at [387, 9] on link "uitwerkingen bekijken" at bounding box center [393, 13] width 105 height 17
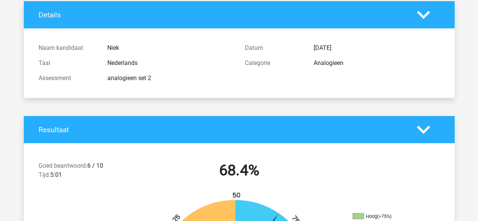
scroll to position [49, 0]
